Goal: Information Seeking & Learning: Learn about a topic

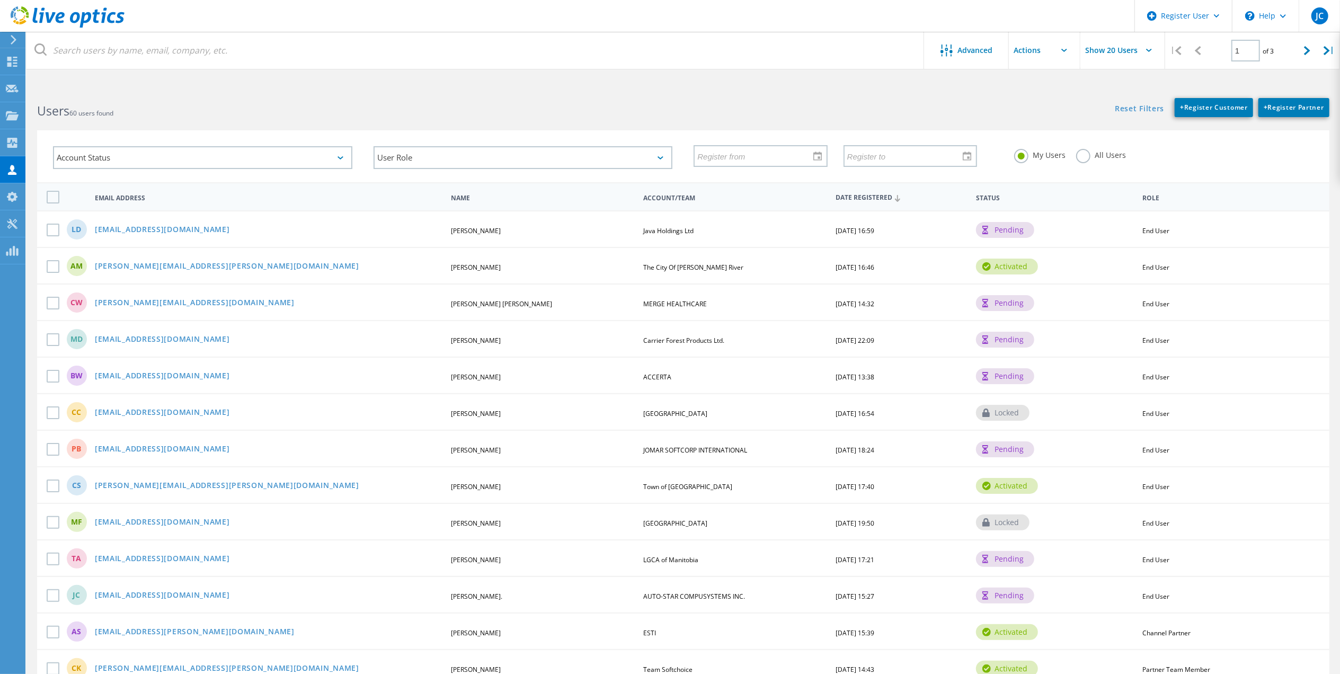
click at [1085, 154] on label "All Users" at bounding box center [1101, 154] width 50 height 10
click at [0, 0] on input "All Users" at bounding box center [0, 0] width 0 height 0
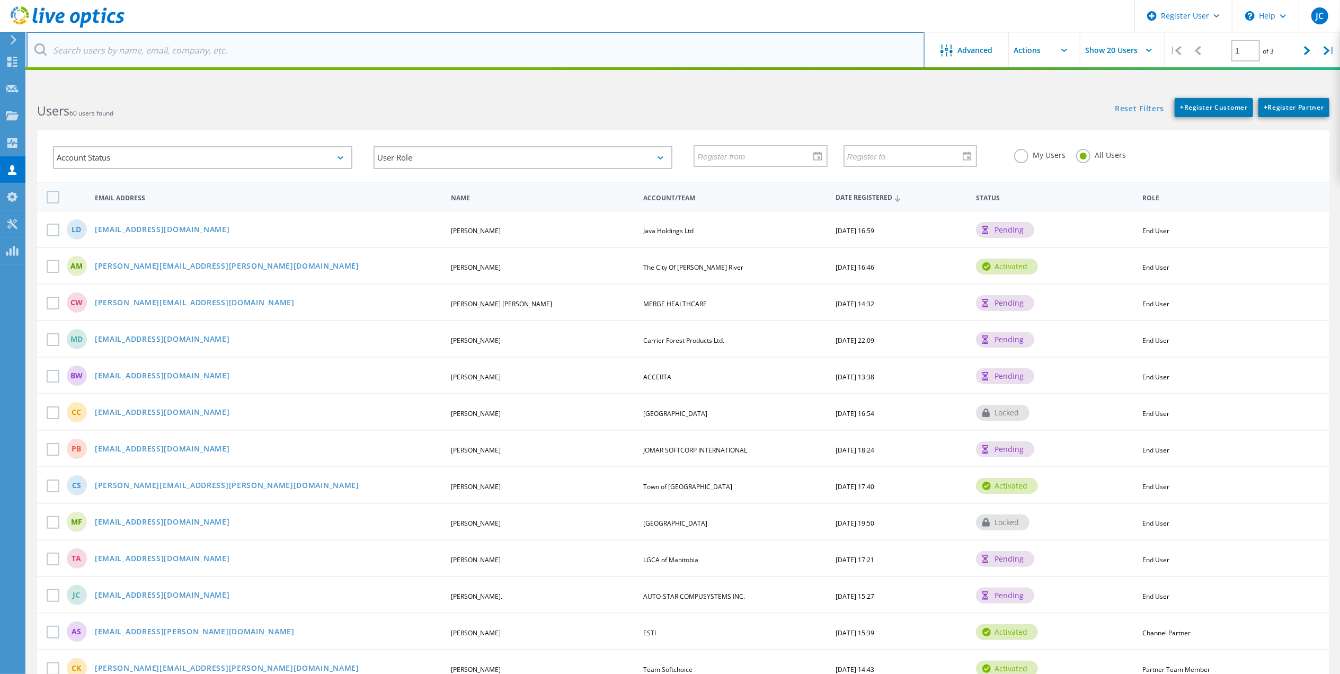
click at [386, 65] on input "text" at bounding box center [475, 50] width 898 height 37
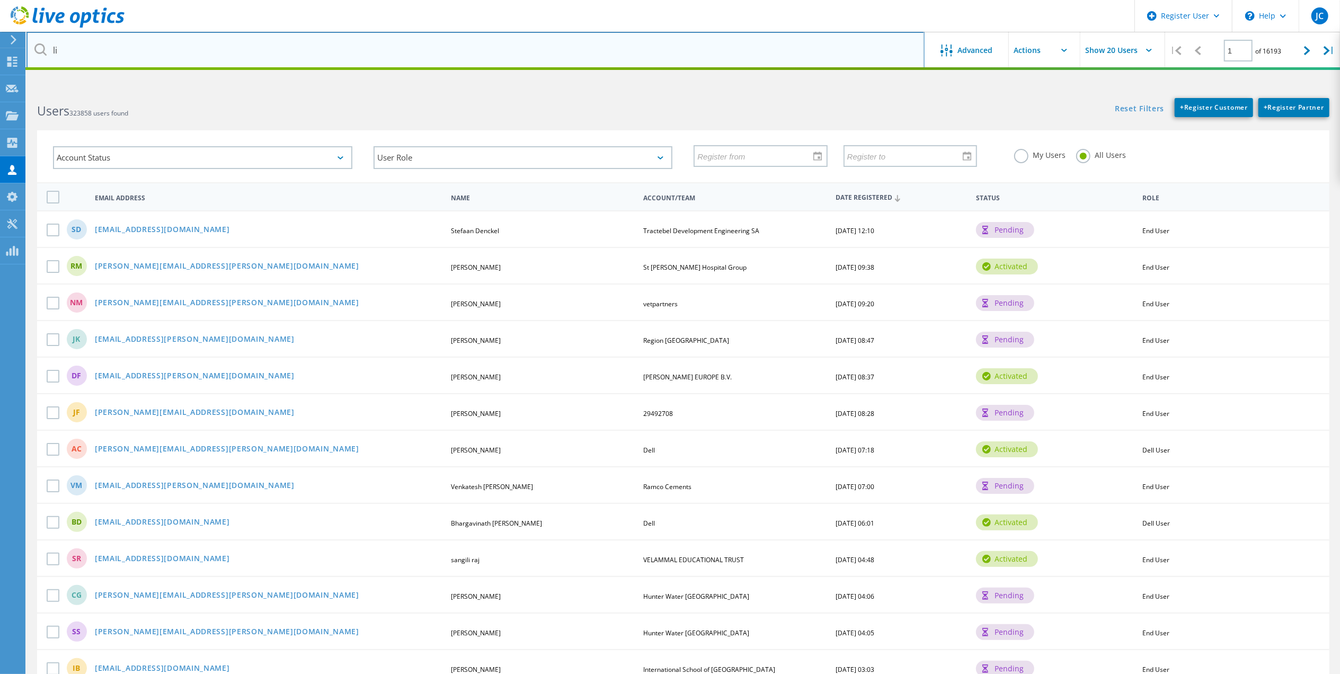
type input "l"
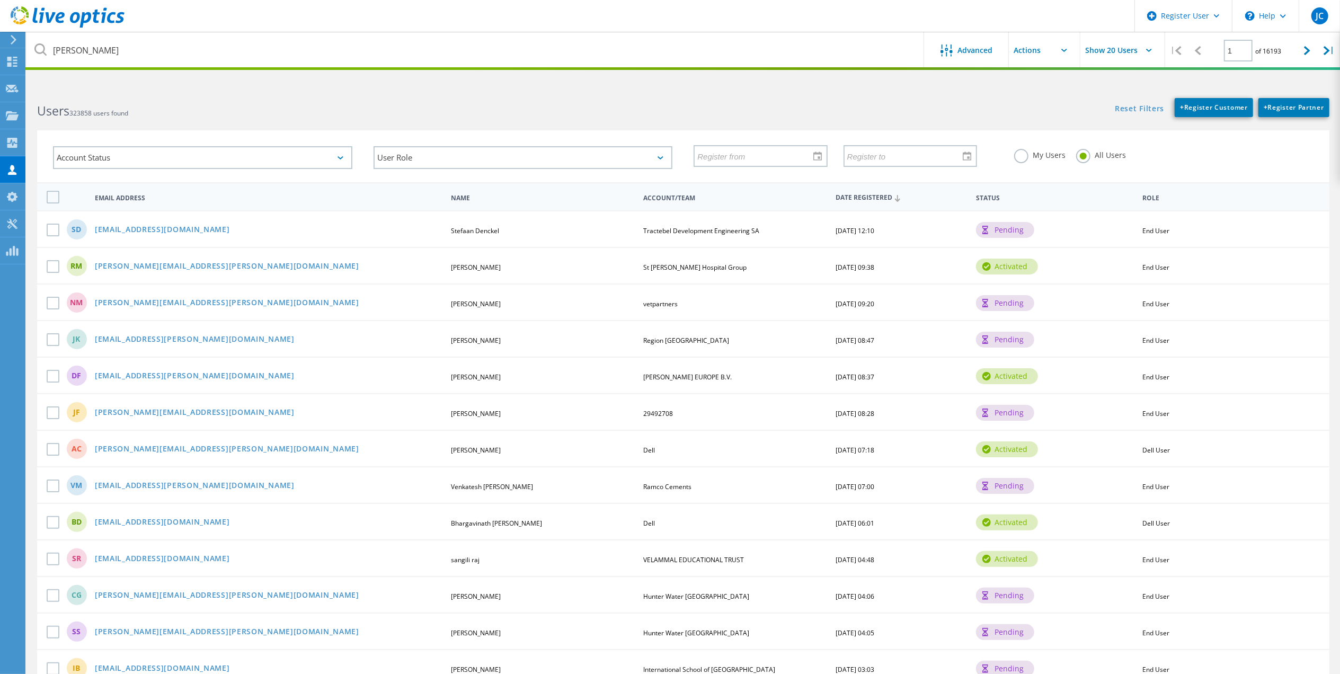
click at [604, 108] on h2 "Users 323858 users found" at bounding box center [354, 110] width 635 height 17
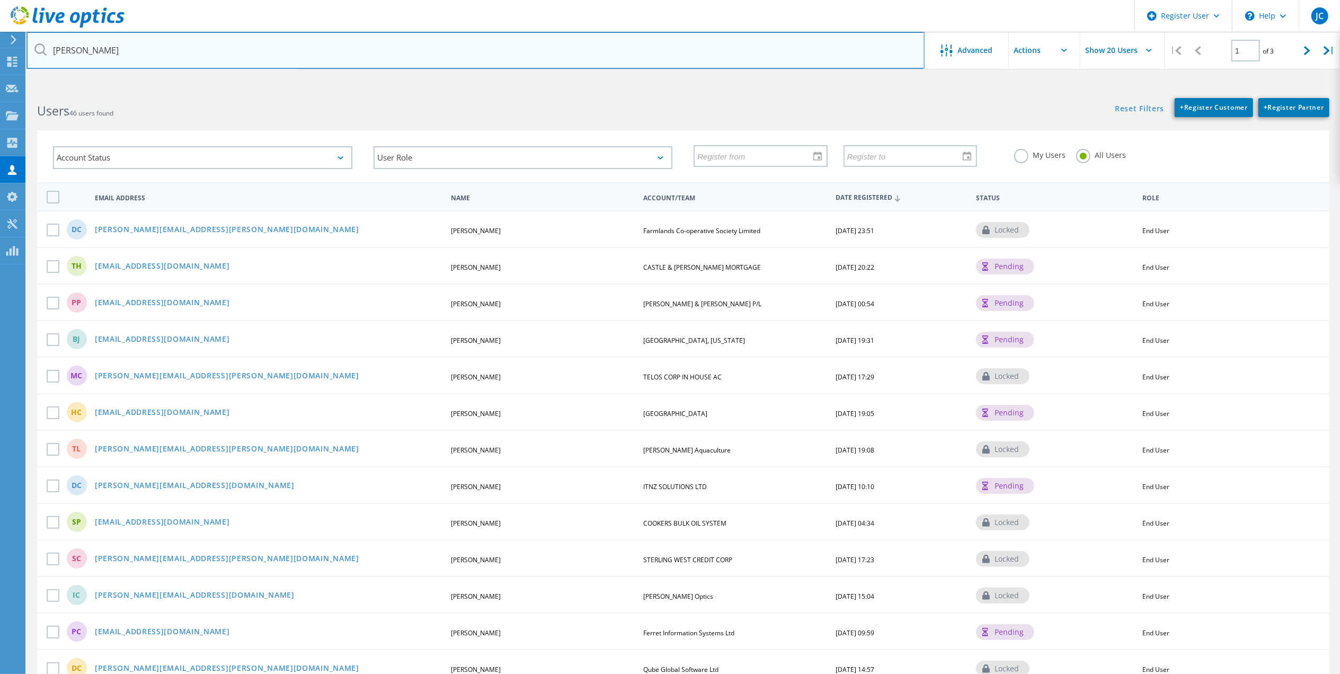
click at [145, 45] on input "[PERSON_NAME]" at bounding box center [475, 50] width 898 height 37
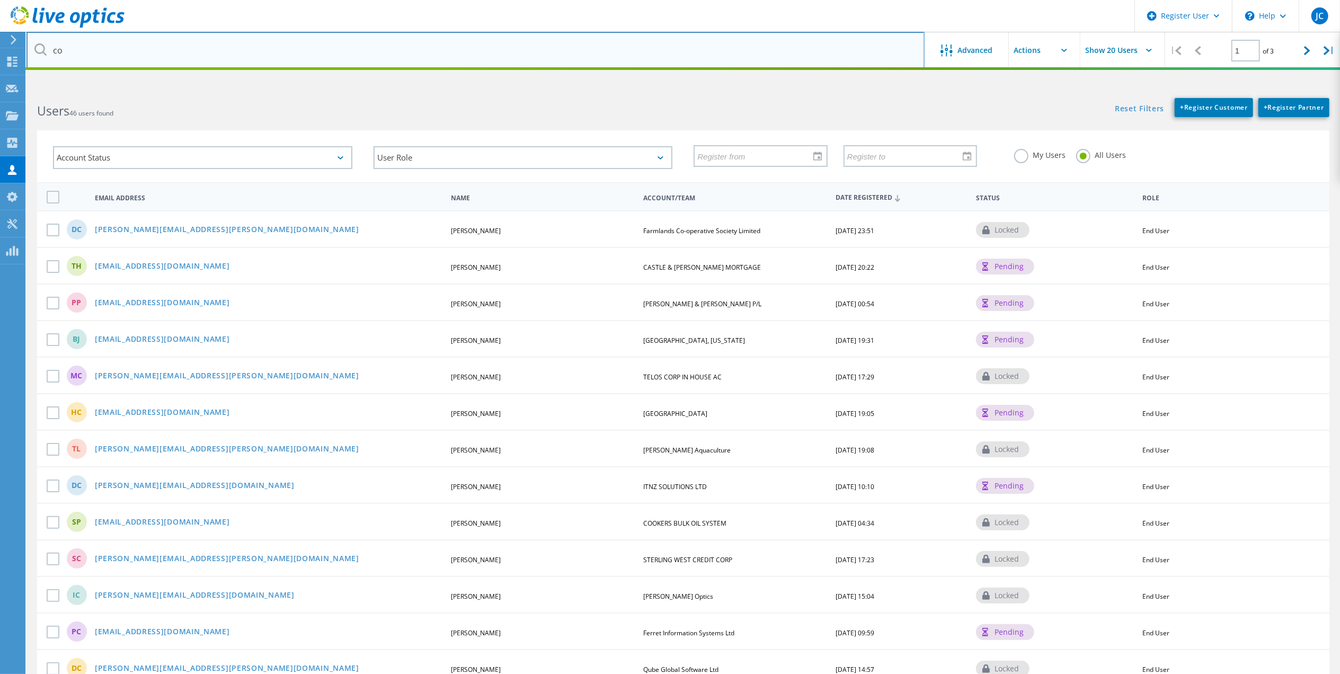
type input "c"
type input "[PERSON_NAME]"
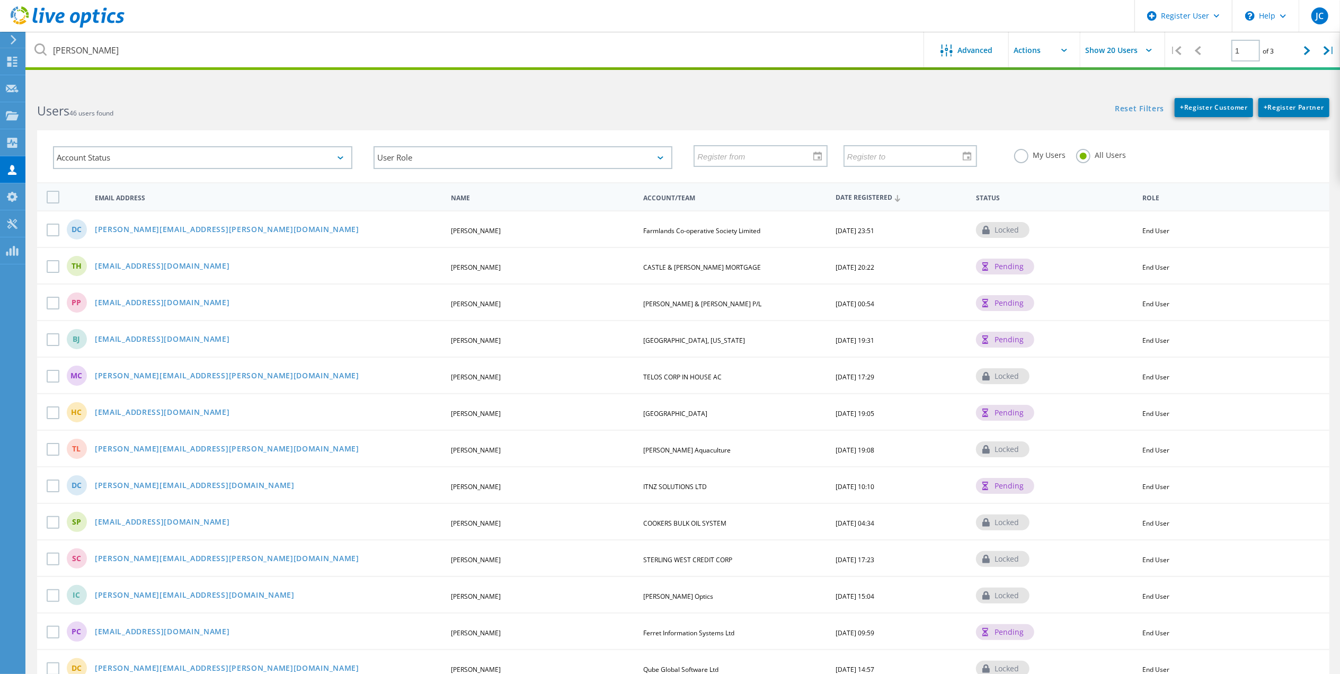
click at [1052, 164] on div "My Users All Users" at bounding box center [1163, 155] width 320 height 39
click at [1049, 155] on label "My Users" at bounding box center [1039, 154] width 51 height 10
click at [0, 0] on input "My Users" at bounding box center [0, 0] width 0 height 0
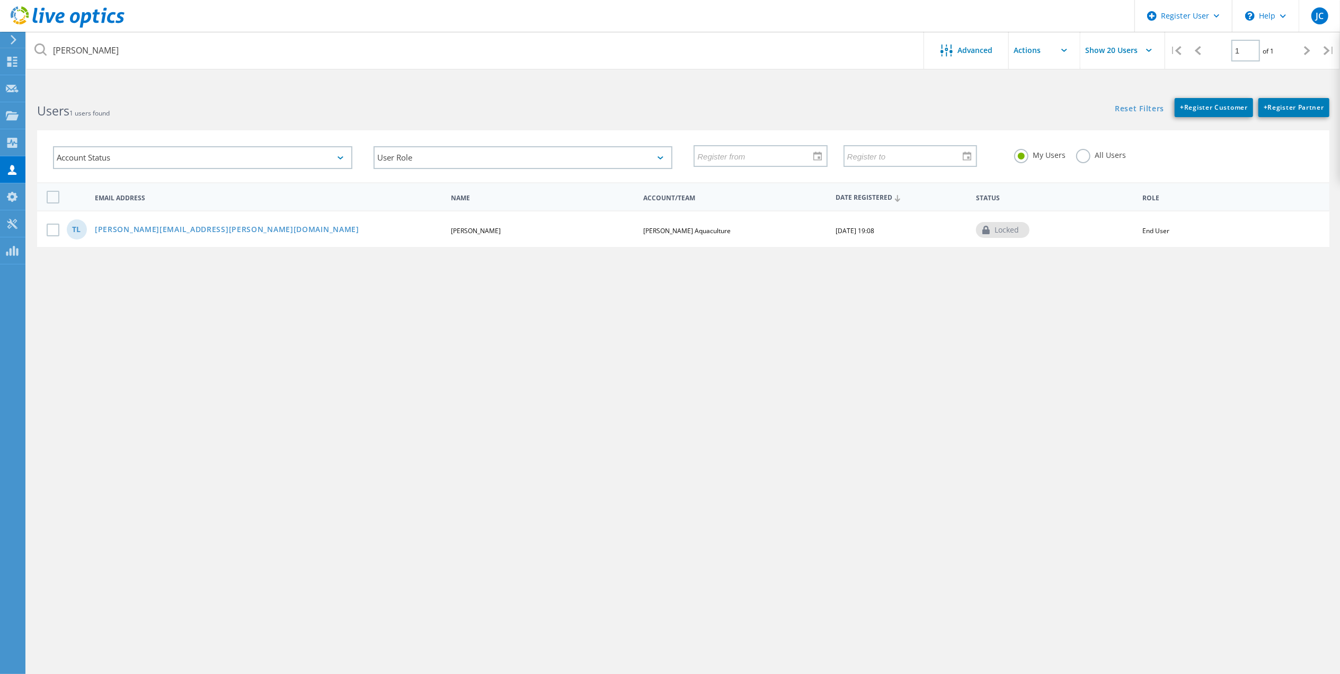
click at [179, 236] on div "TL [PERSON_NAME][EMAIL_ADDRESS][PERSON_NAME][DOMAIN_NAME] [PERSON_NAME] [PERSON…" at bounding box center [683, 228] width 1292 height 37
click at [176, 231] on link "[PERSON_NAME][EMAIL_ADDRESS][PERSON_NAME][DOMAIN_NAME]" at bounding box center [227, 230] width 264 height 9
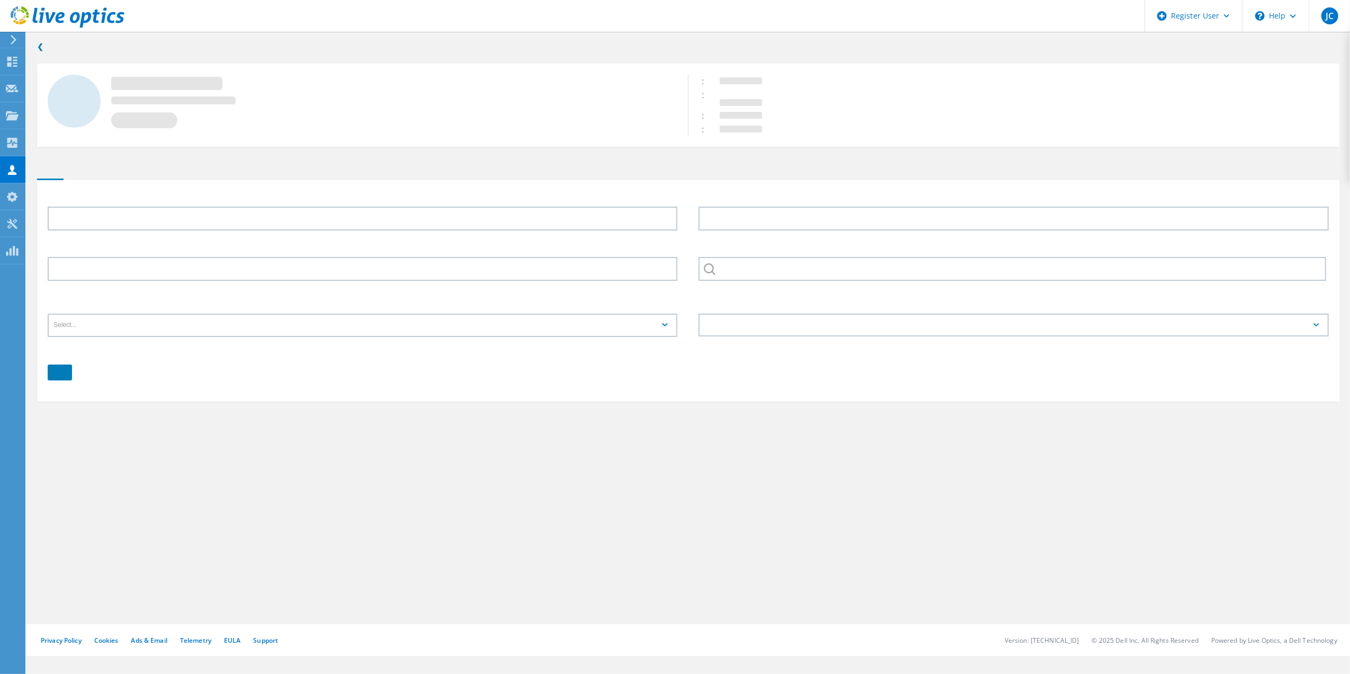
type input "[PERSON_NAME]"
type input "Lamb"
type input "[PERSON_NAME] Aquaculture"
type input "English"
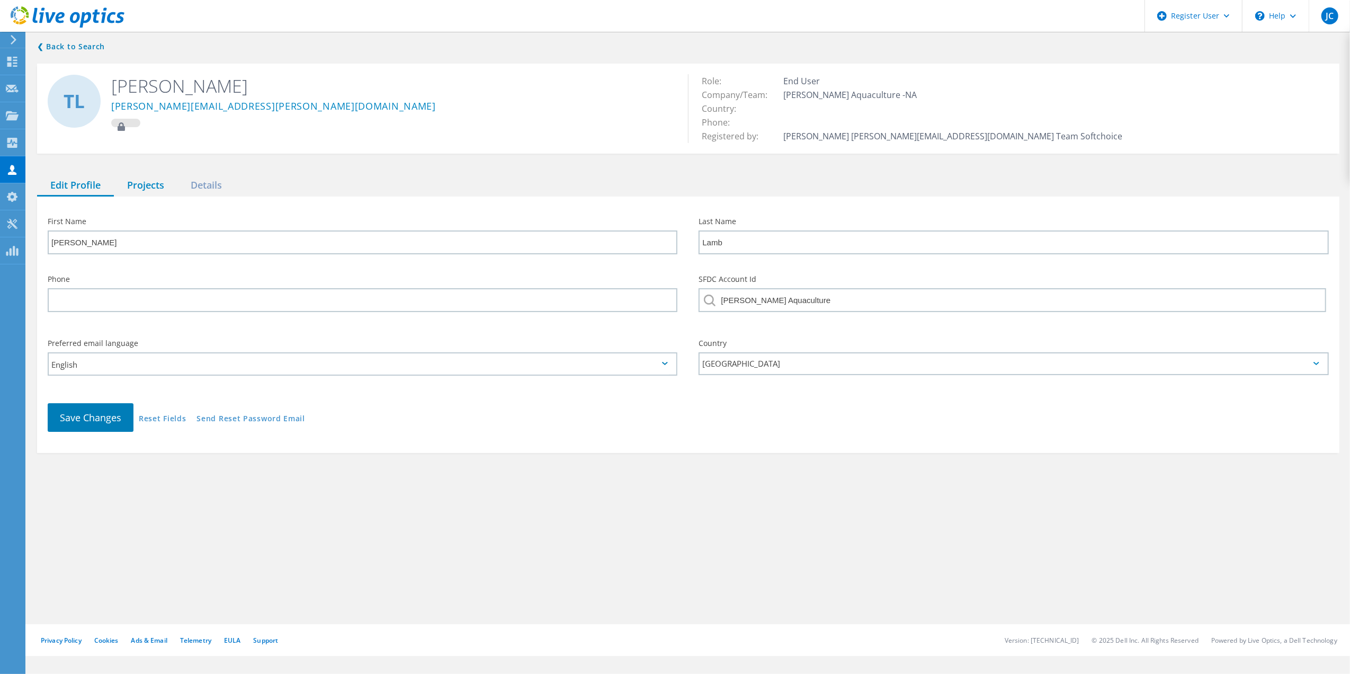
click at [159, 189] on div "Projects" at bounding box center [146, 186] width 64 height 22
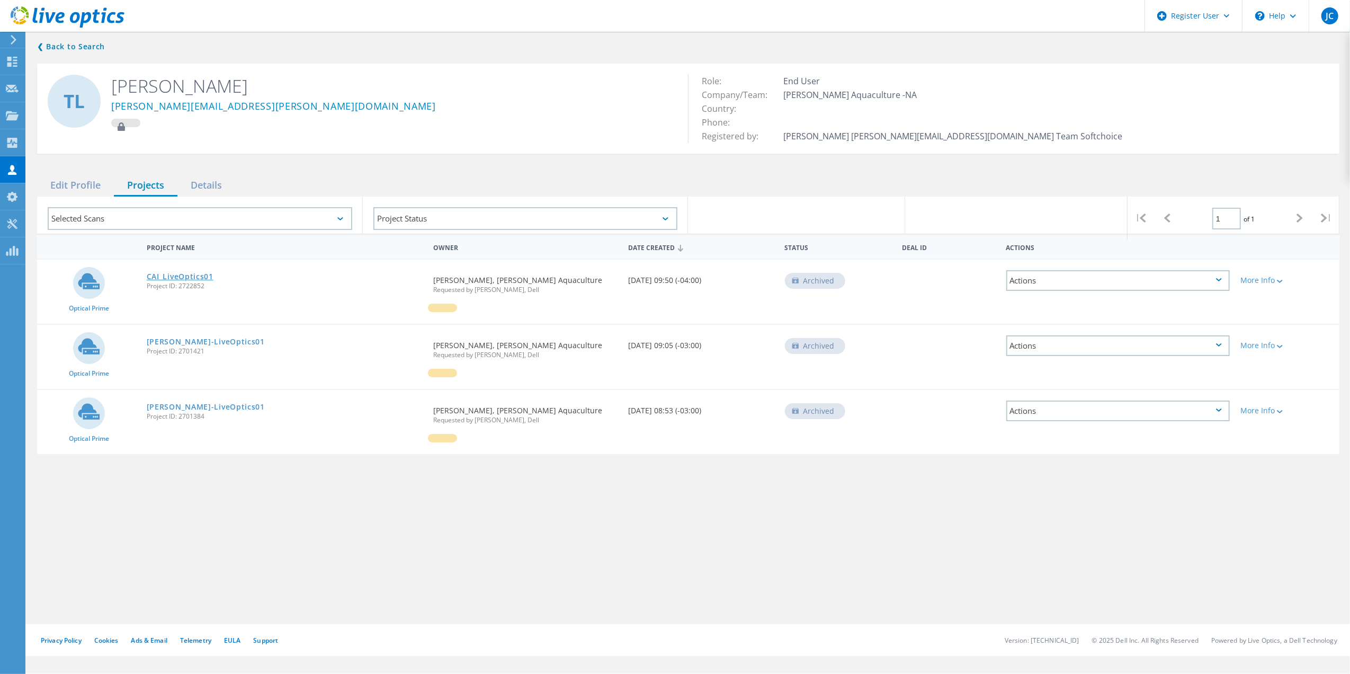
click at [195, 276] on link "CAI_LiveOptics01" at bounding box center [180, 276] width 67 height 7
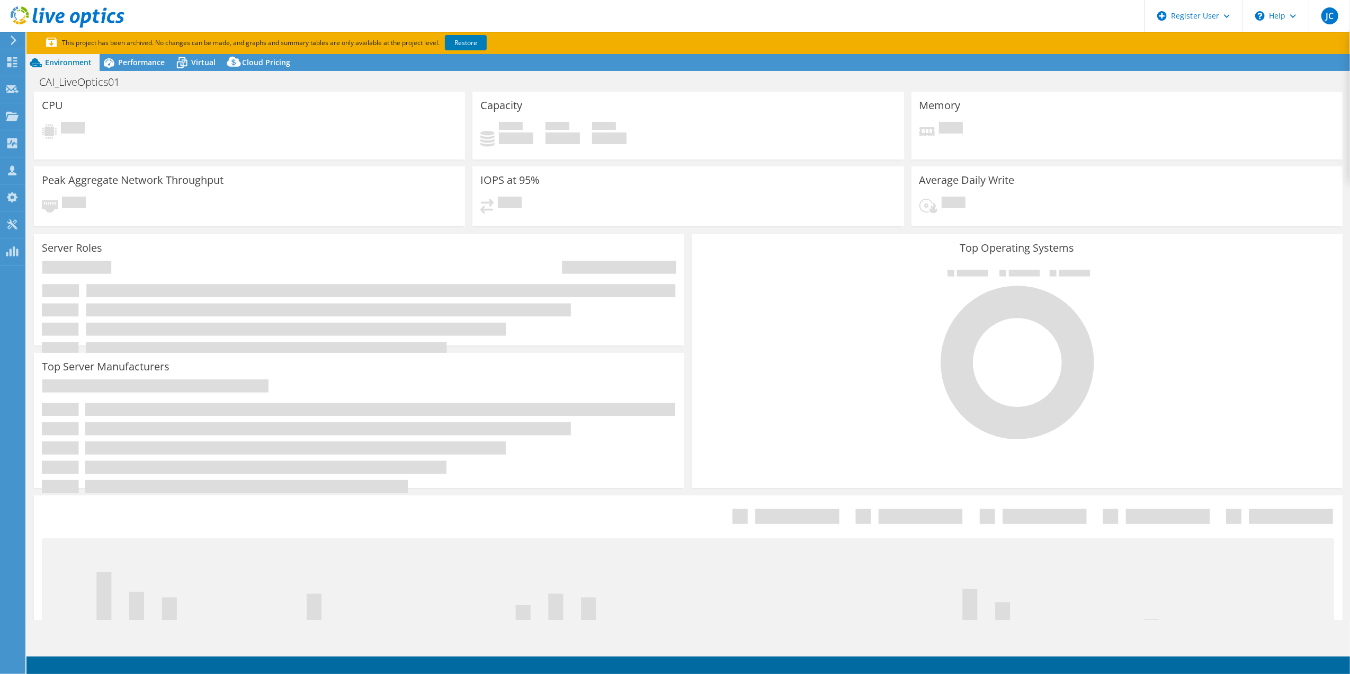
select select "USD"
select select "[GEOGRAPHIC_DATA]"
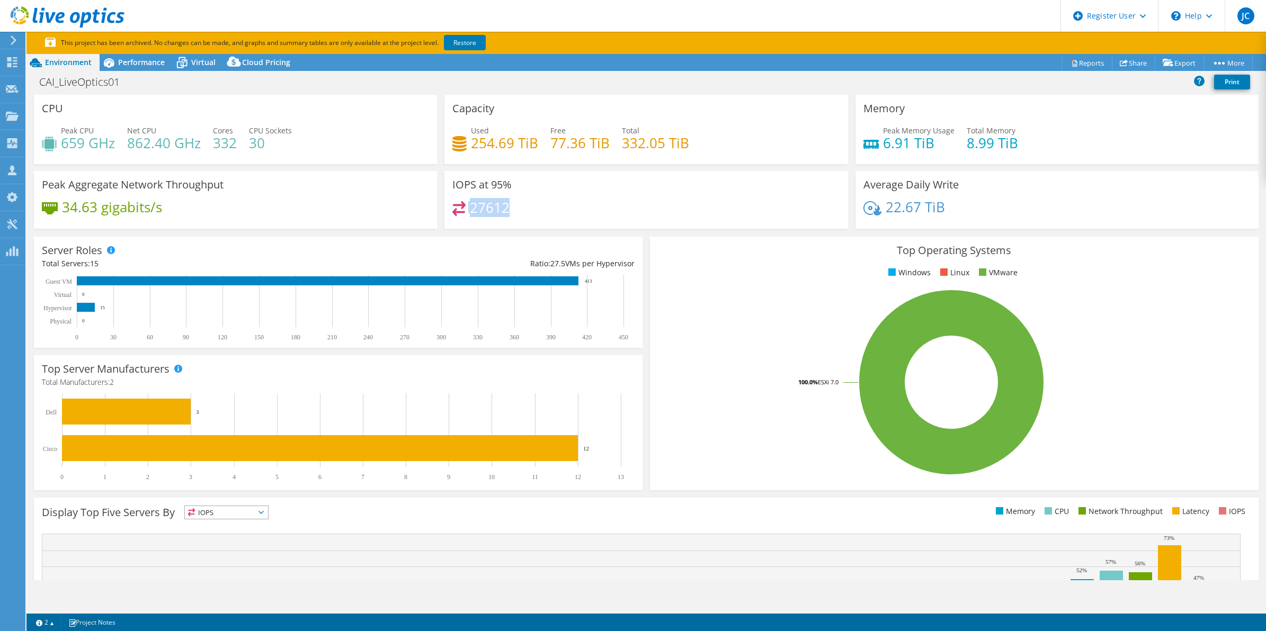
drag, startPoint x: 460, startPoint y: 216, endPoint x: 441, endPoint y: 215, distance: 19.1
click at [444, 215] on div "IOPS at 95% 27612" at bounding box center [645, 200] width 403 height 58
drag, startPoint x: 441, startPoint y: 215, endPoint x: 469, endPoint y: 231, distance: 33.2
click at [469, 231] on div "IOPS at 95% 27612" at bounding box center [646, 203] width 411 height 65
click at [886, 364] on icon at bounding box center [951, 382] width 185 height 185
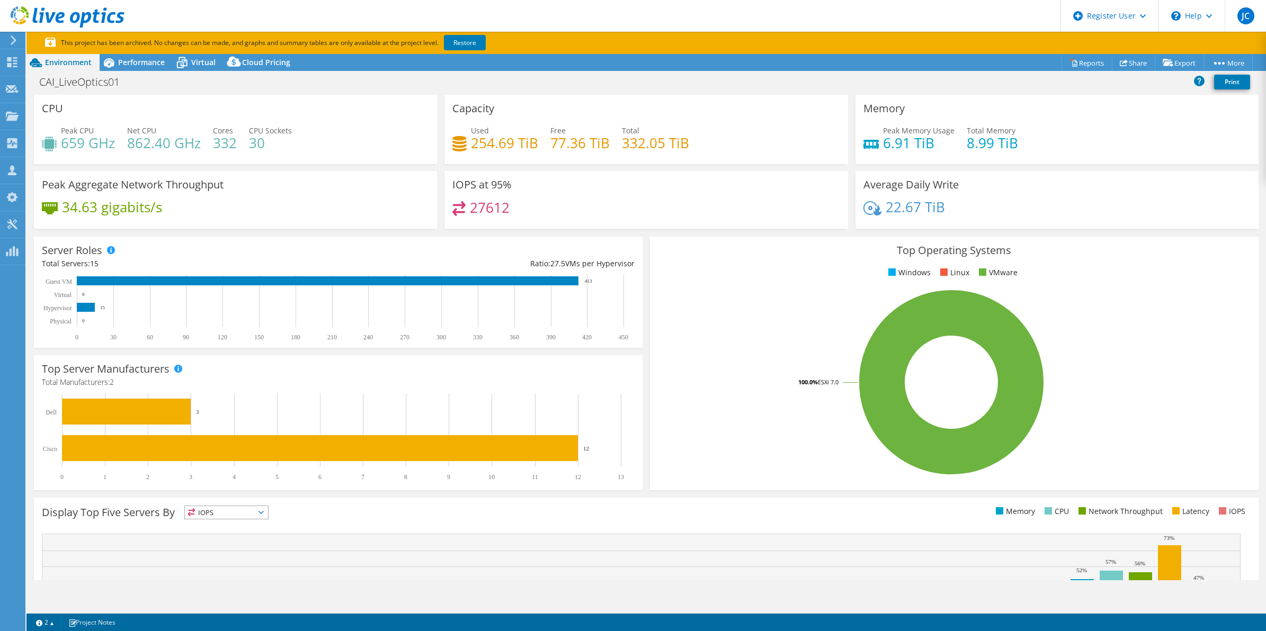
click at [147, 201] on h4 "34.63 gigabits/s" at bounding box center [112, 207] width 100 height 12
click at [155, 57] on span "Performance" at bounding box center [141, 62] width 47 height 10
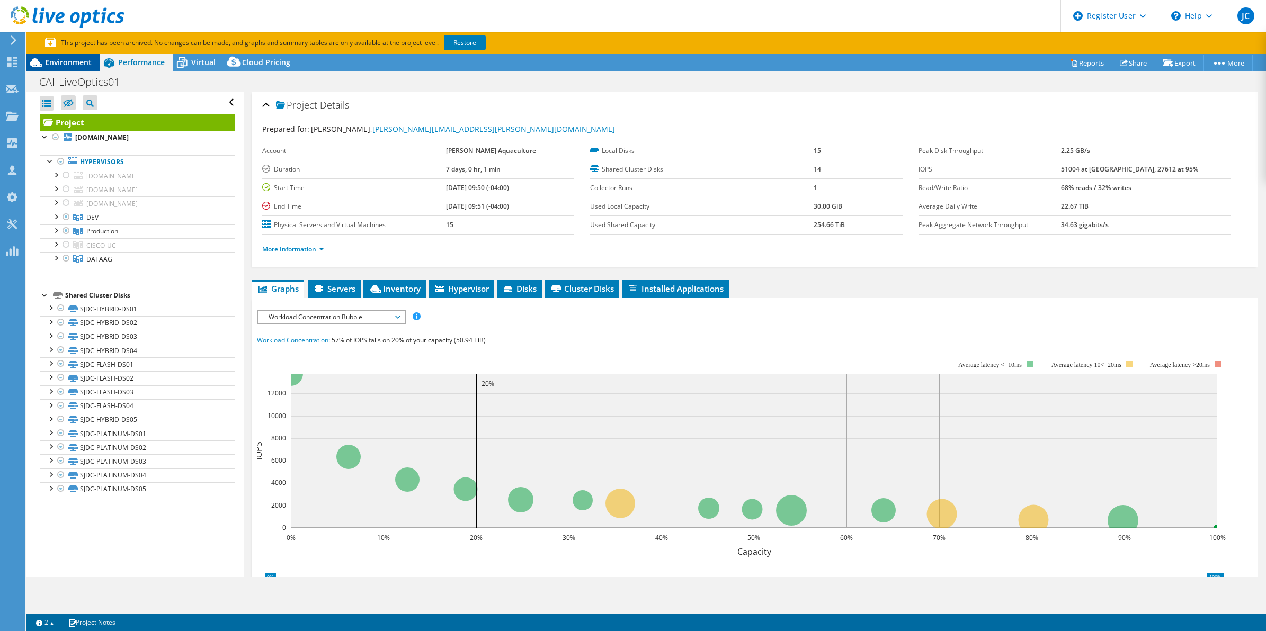
click at [51, 61] on span "Environment" at bounding box center [68, 62] width 47 height 10
